Goal: Transaction & Acquisition: Purchase product/service

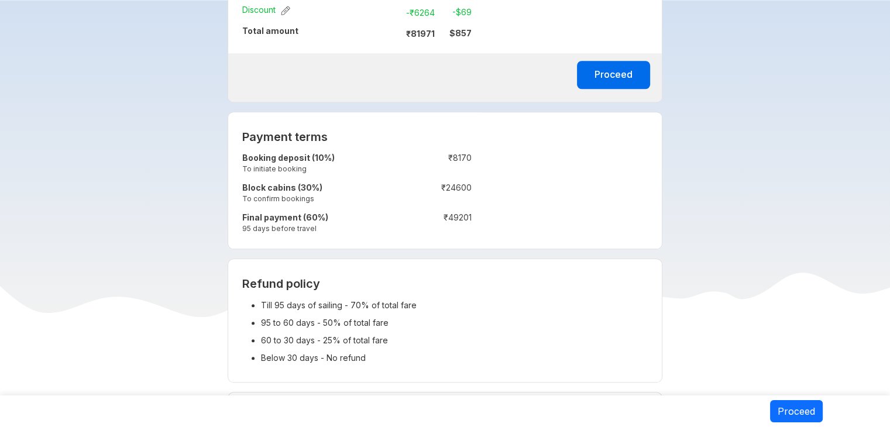
scroll to position [895, 0]
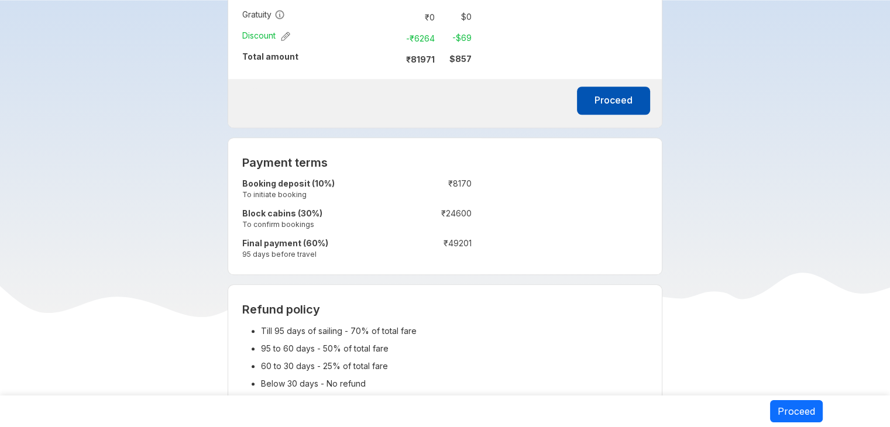
click at [631, 98] on button "Proceed" at bounding box center [613, 101] width 73 height 28
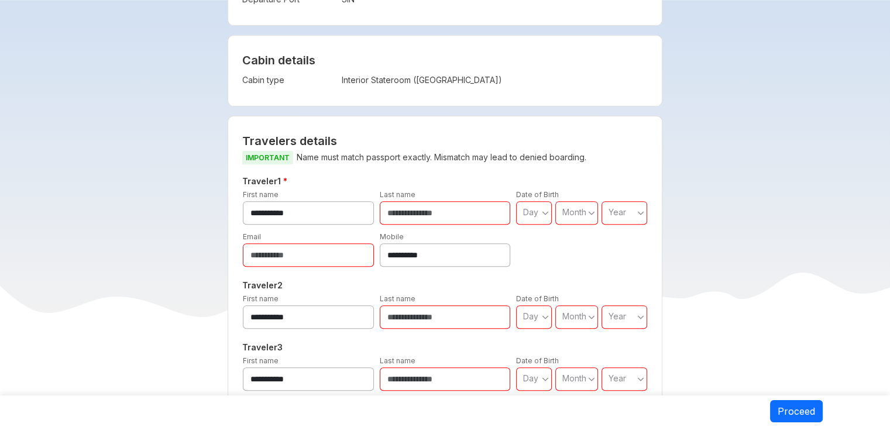
scroll to position [376, 0]
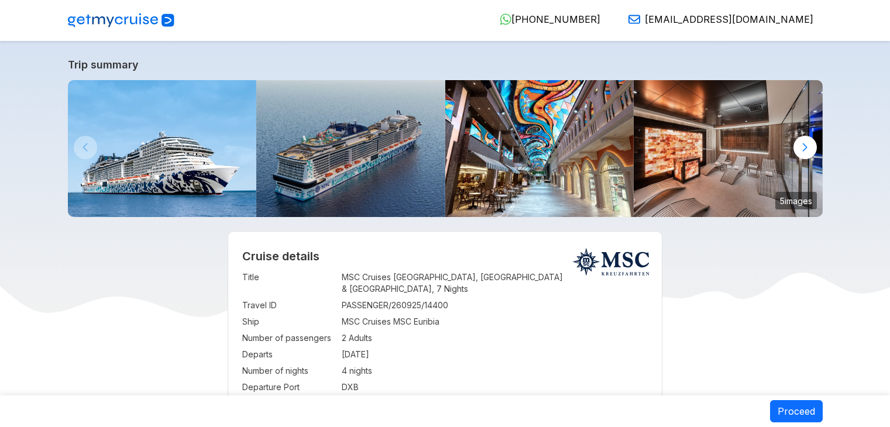
select select "**"
